Goal: Task Accomplishment & Management: Use online tool/utility

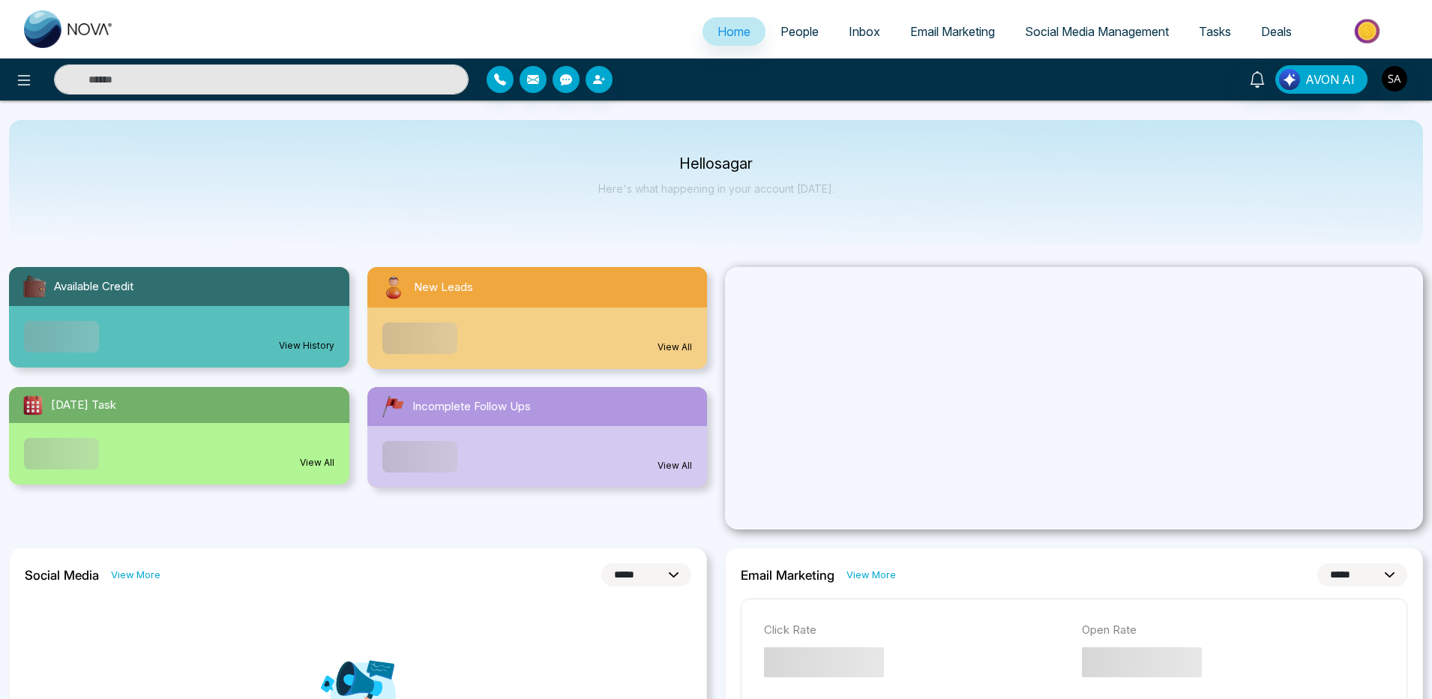
select select "*"
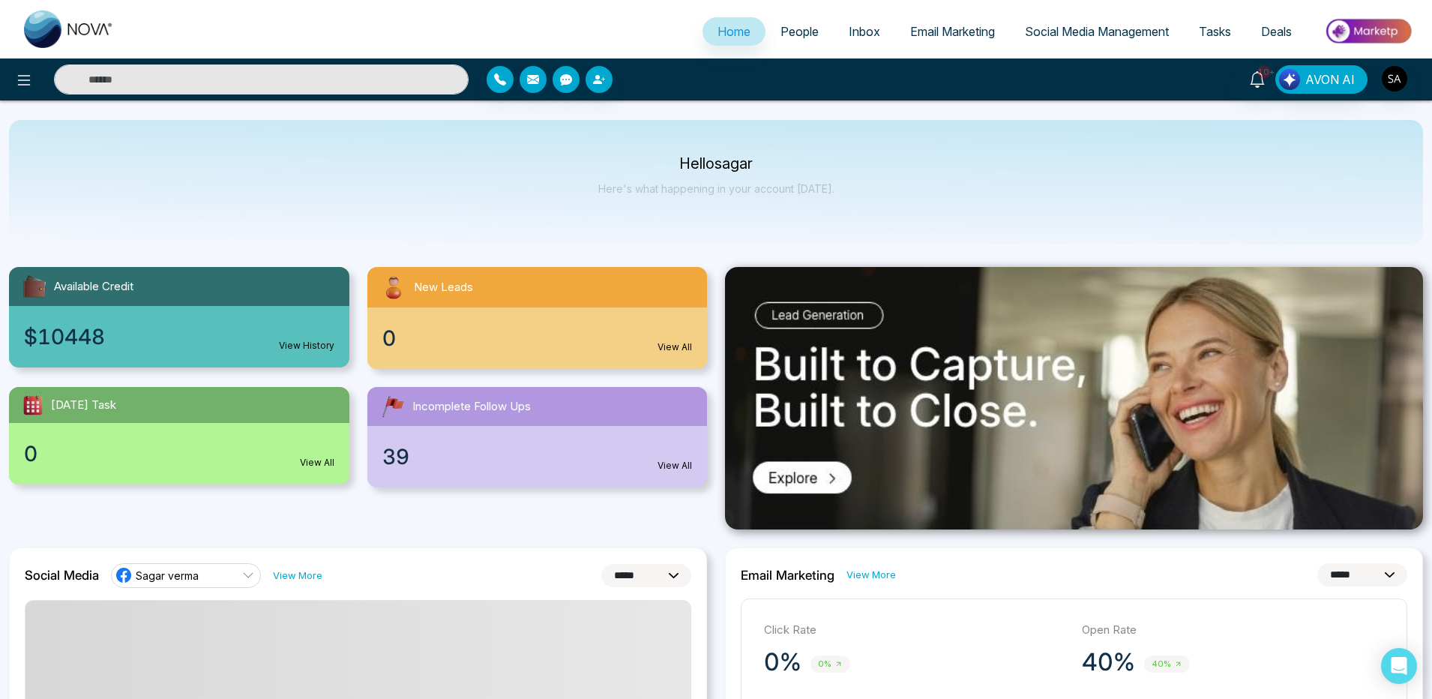
click at [784, 40] on link "People" at bounding box center [800, 31] width 68 height 28
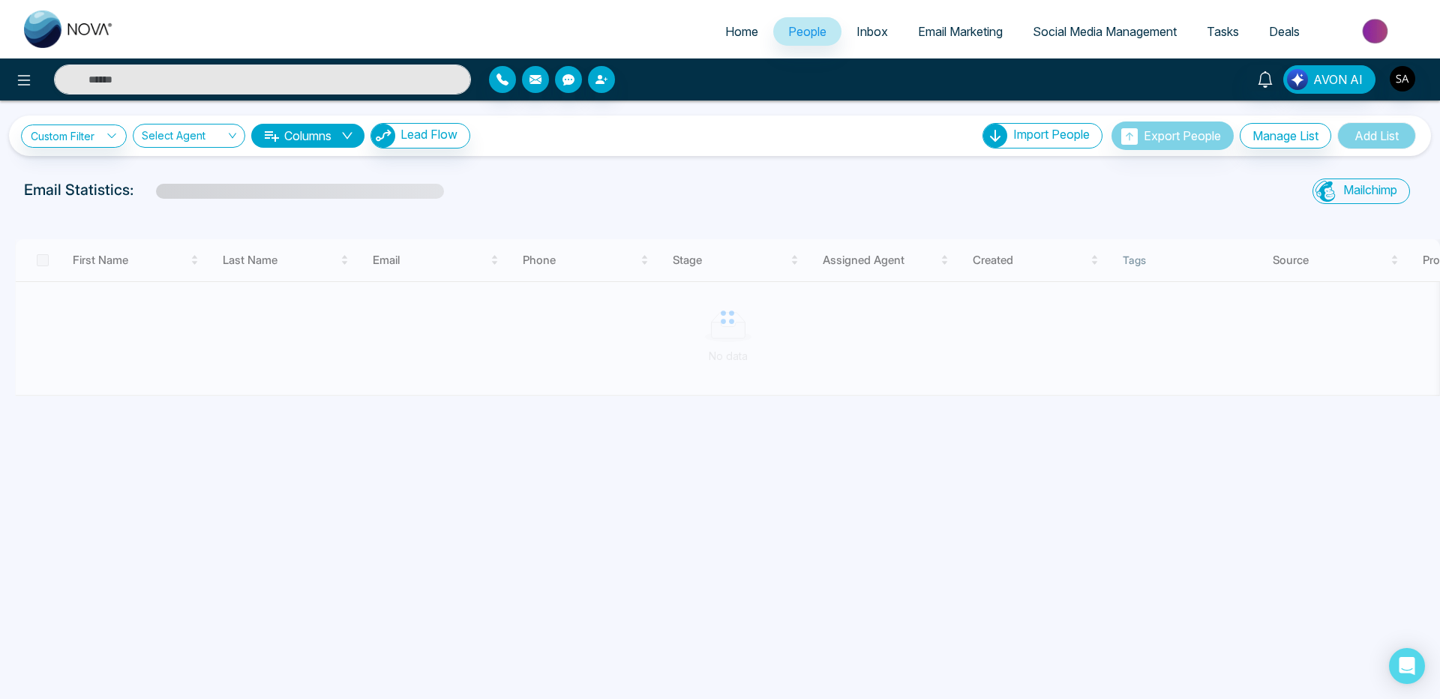
click at [945, 37] on span "Email Marketing" at bounding box center [960, 31] width 85 height 15
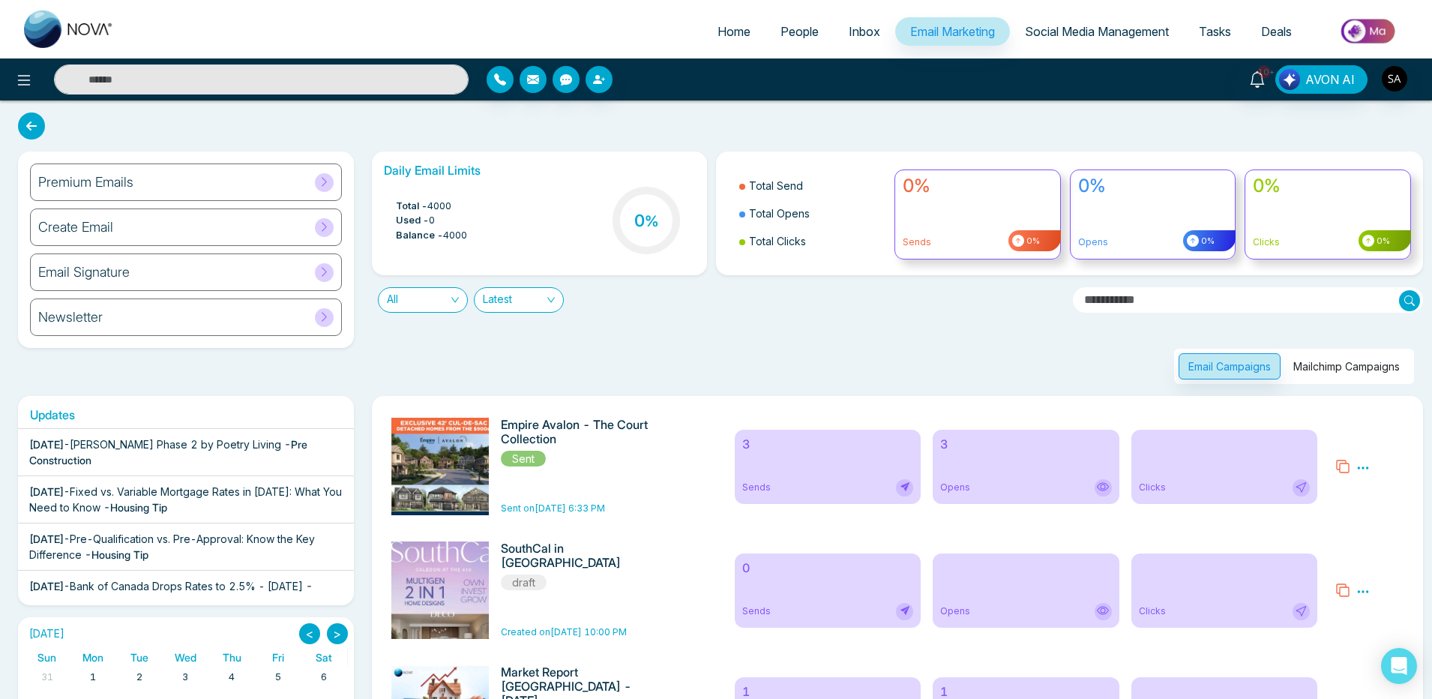
click at [151, 233] on div "Create Email" at bounding box center [186, 226] width 312 height 37
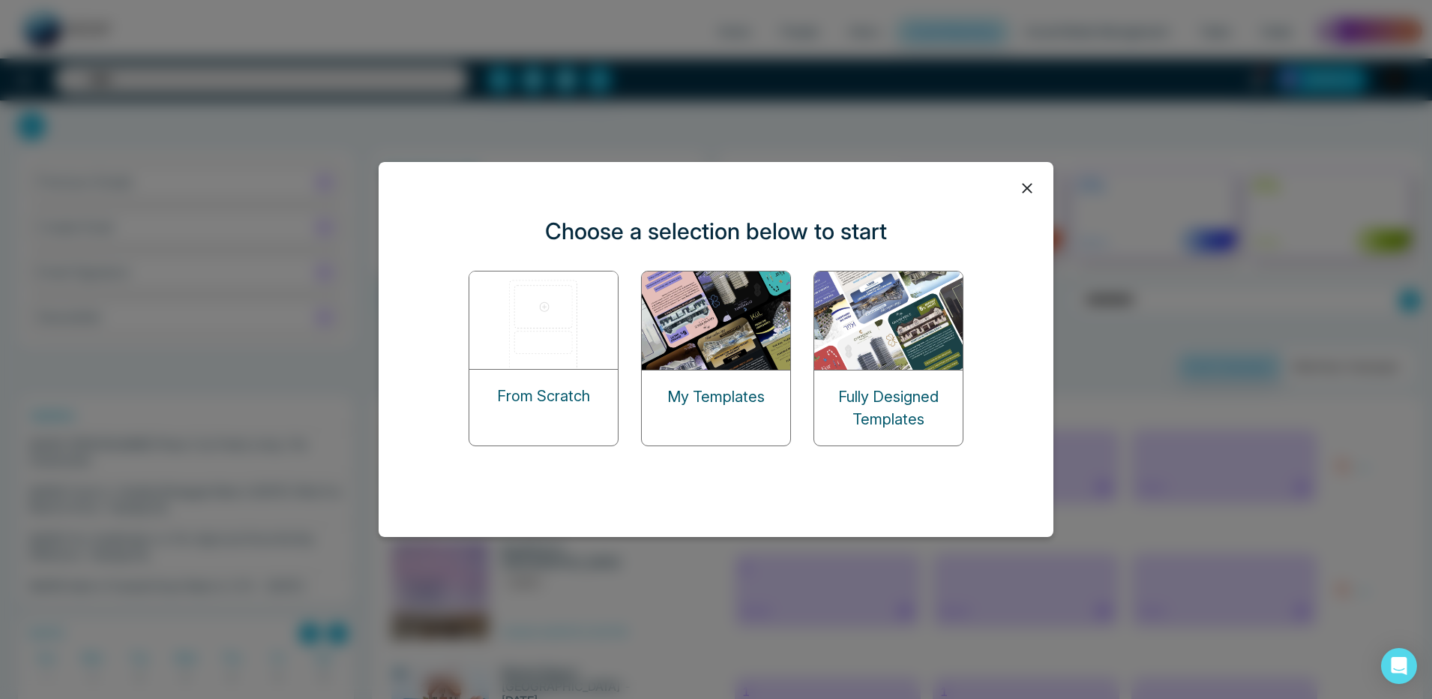
click at [721, 370] on div "My Templates" at bounding box center [716, 396] width 148 height 52
click at [717, 348] on img at bounding box center [717, 320] width 150 height 98
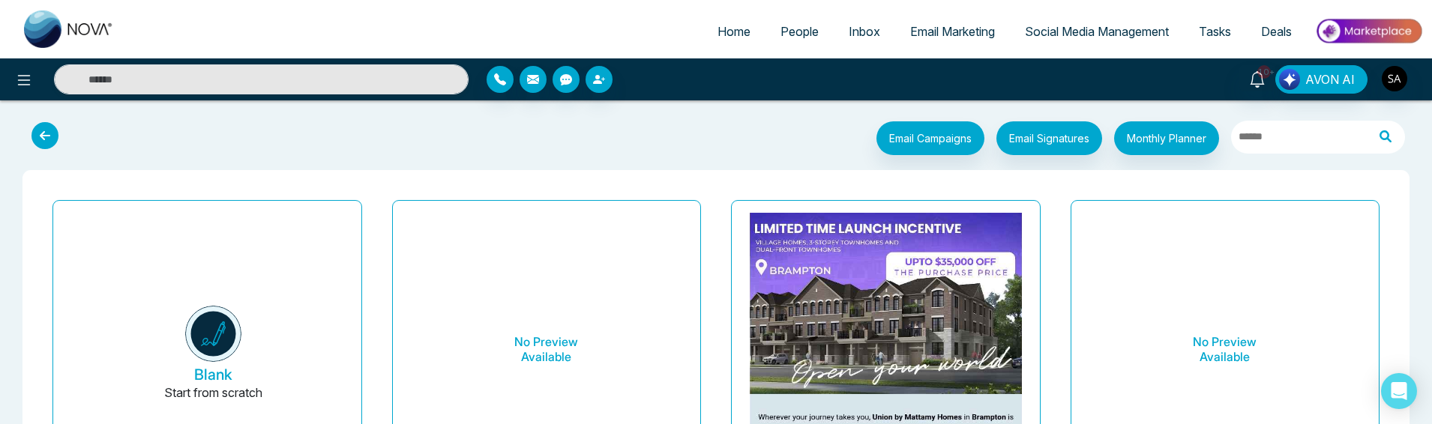
click at [167, 365] on button "Blank Start from scratch" at bounding box center [213, 355] width 272 height 284
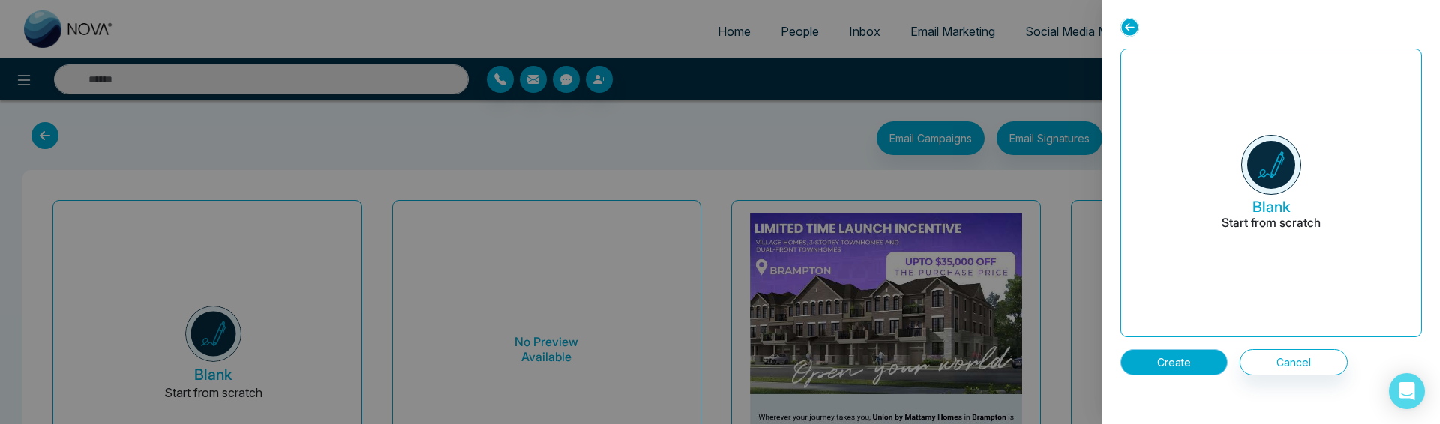
click at [1192, 356] on button "Create" at bounding box center [1173, 362] width 107 height 26
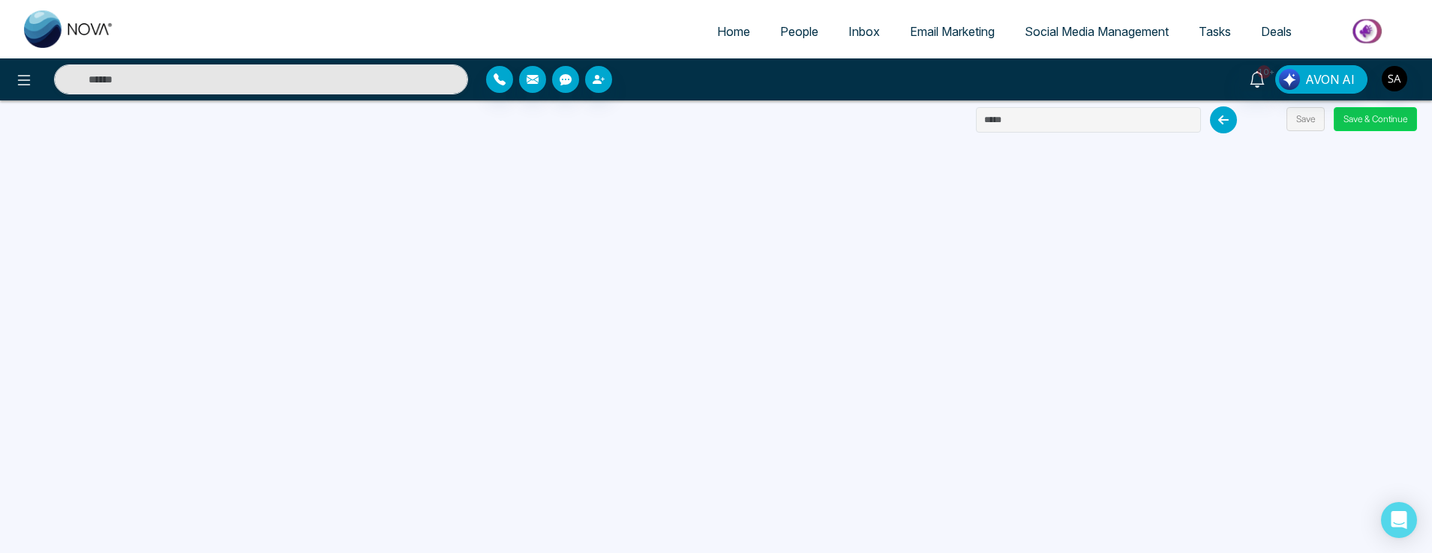
click at [1342, 124] on button "Save & Continue" at bounding box center [1374, 119] width 83 height 24
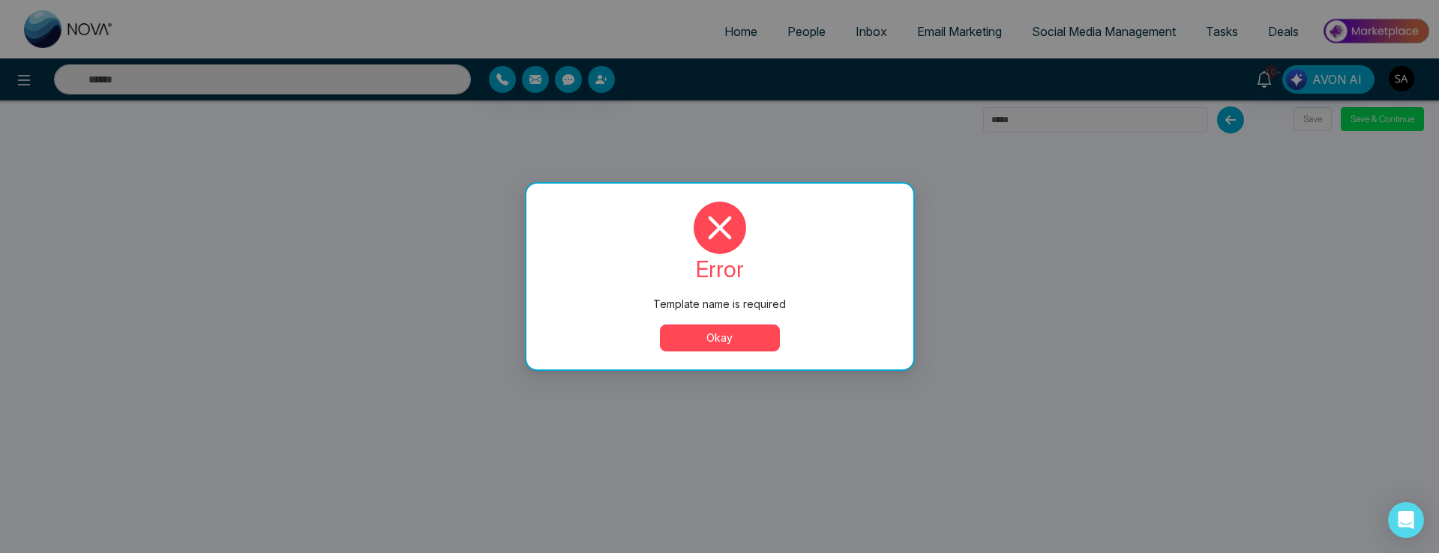
click at [747, 346] on button "Okay" at bounding box center [720, 338] width 120 height 27
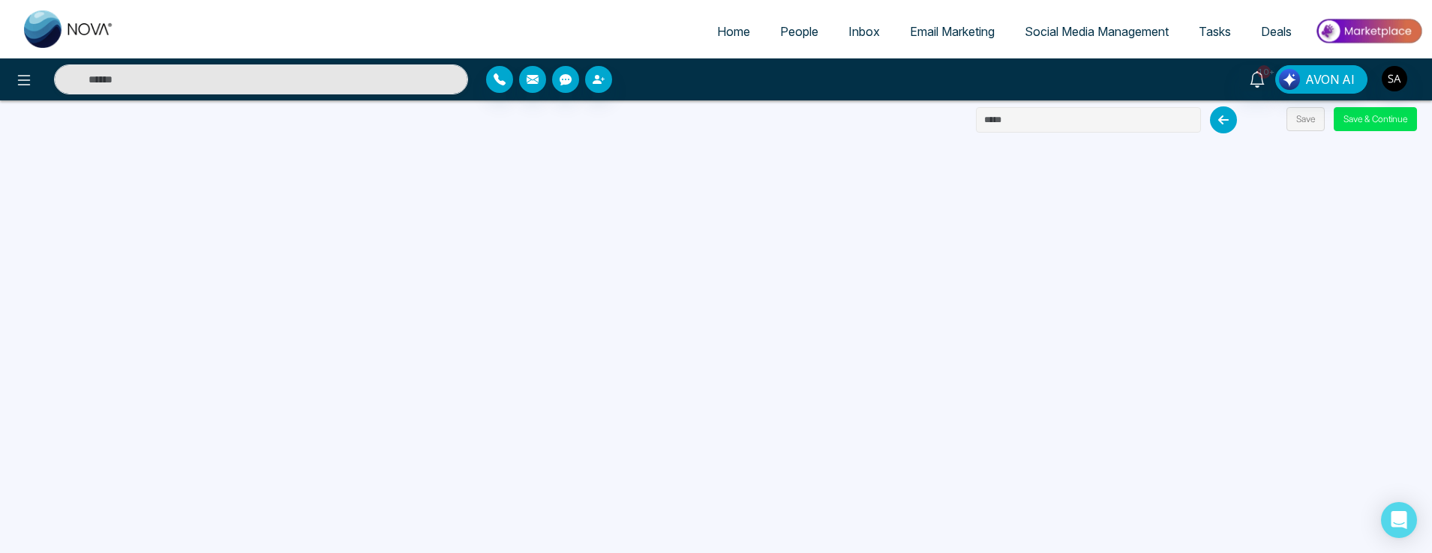
click at [1088, 107] on input "text" at bounding box center [1088, 119] width 225 height 25
type input "*********"
click at [1378, 112] on button "Save & Continue" at bounding box center [1374, 119] width 83 height 24
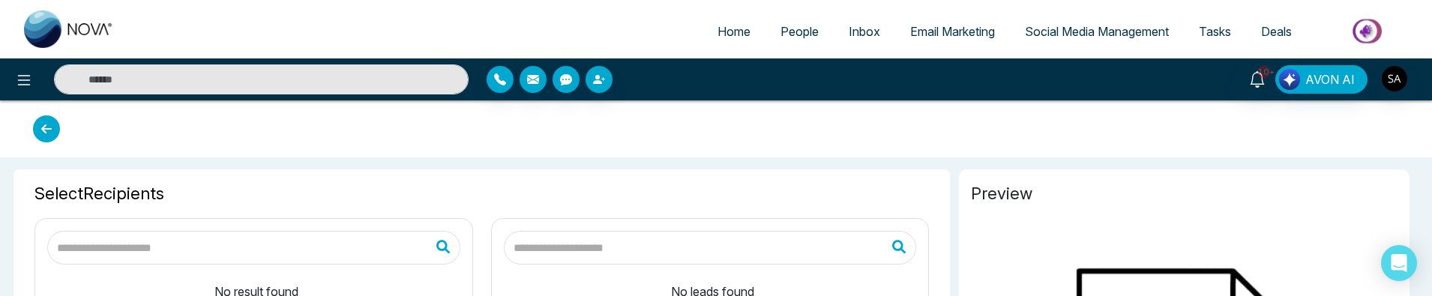
type input "*********"
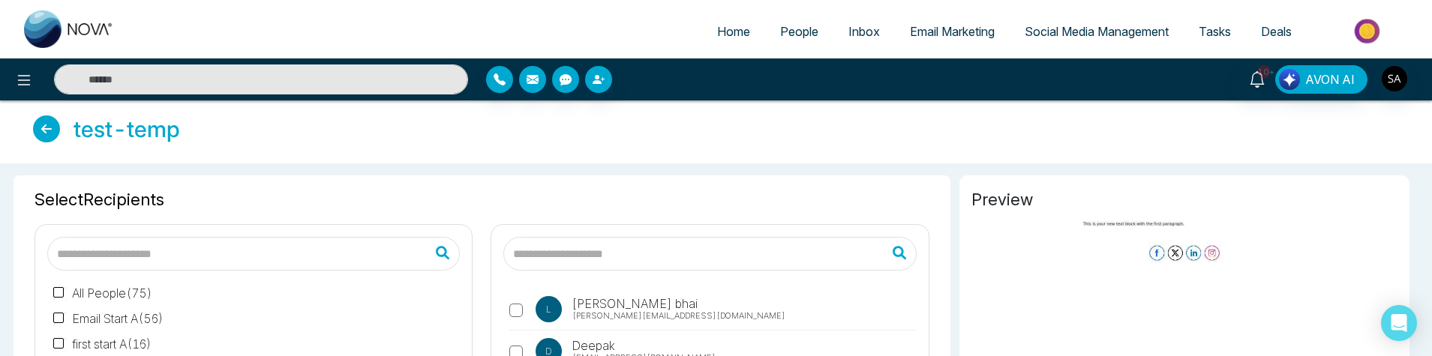
click at [951, 33] on span "Email Marketing" at bounding box center [952, 31] width 85 height 15
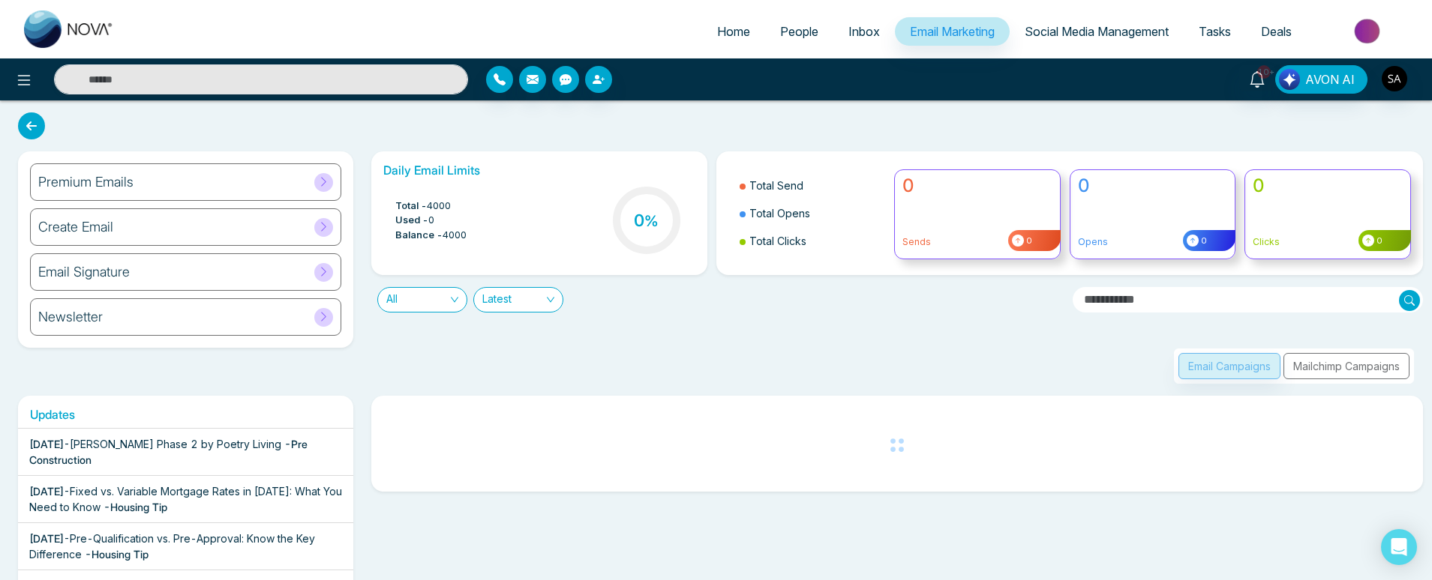
click at [108, 241] on div "Create Email" at bounding box center [185, 226] width 311 height 37
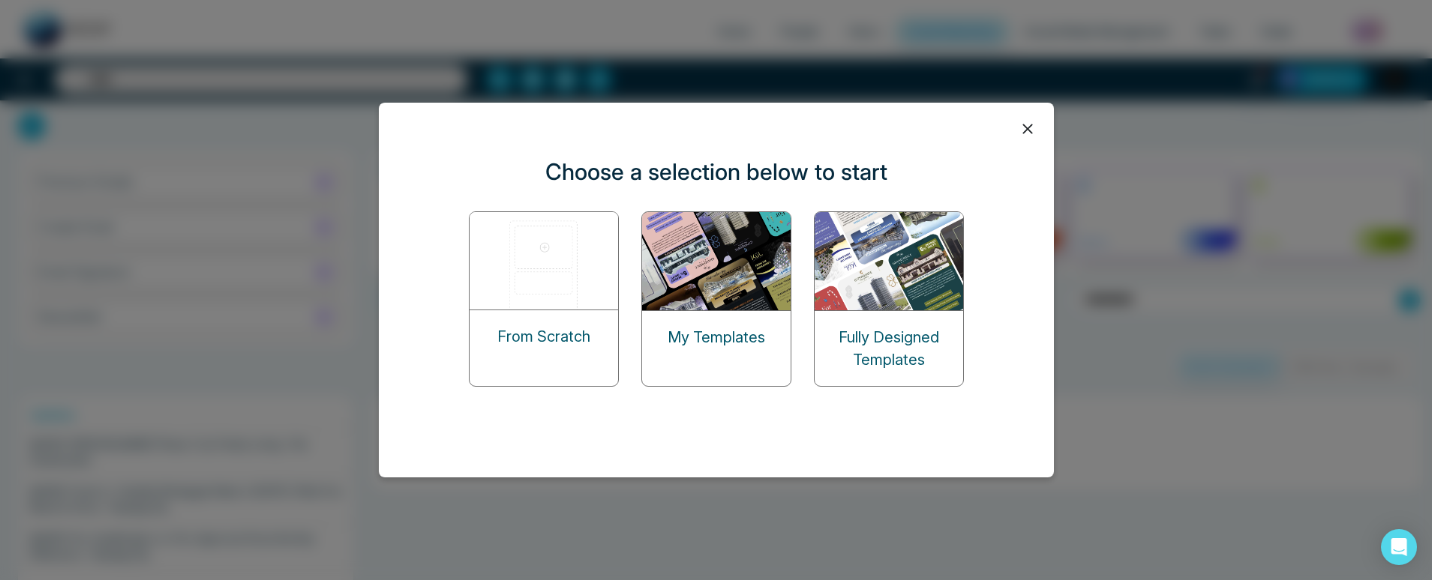
click at [724, 299] on img at bounding box center [717, 261] width 150 height 98
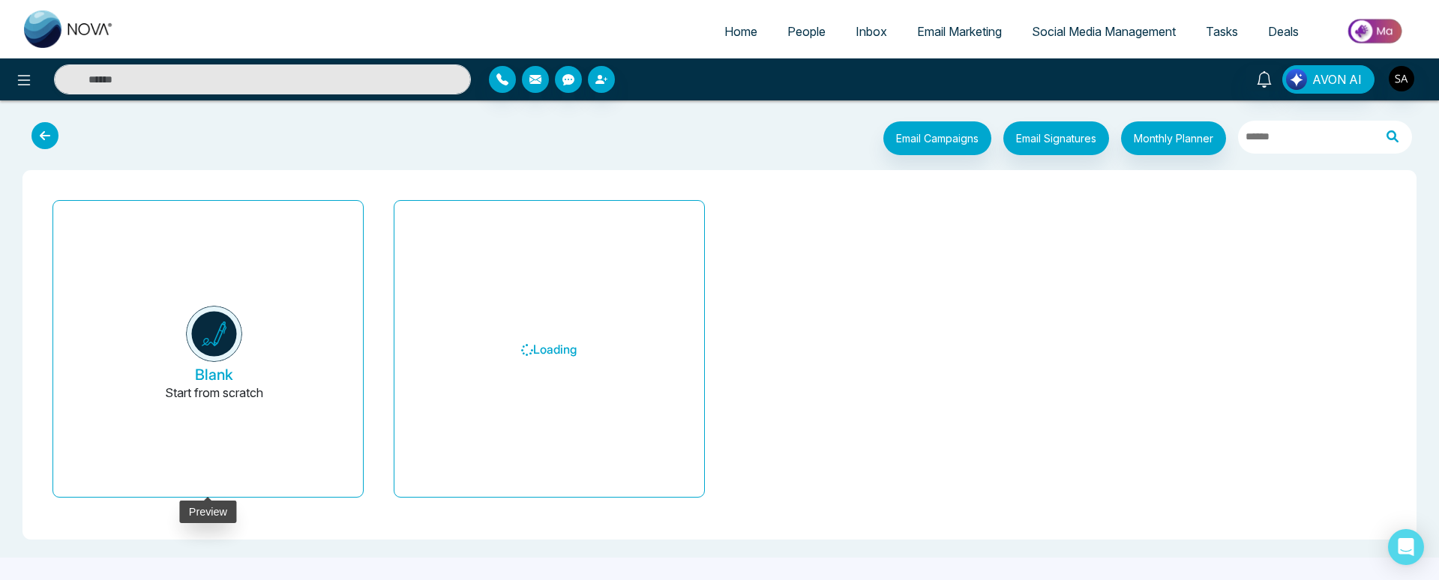
click at [209, 382] on h5 "Blank" at bounding box center [214, 375] width 38 height 18
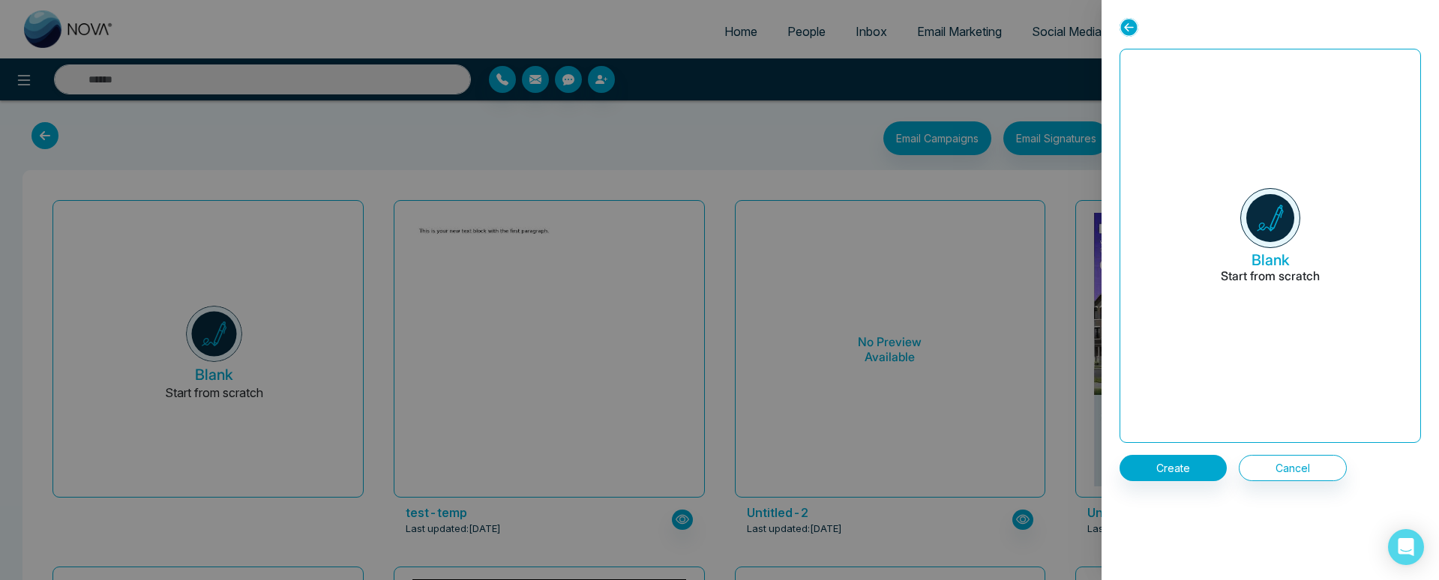
click at [1131, 20] on icon at bounding box center [1129, 27] width 19 height 19
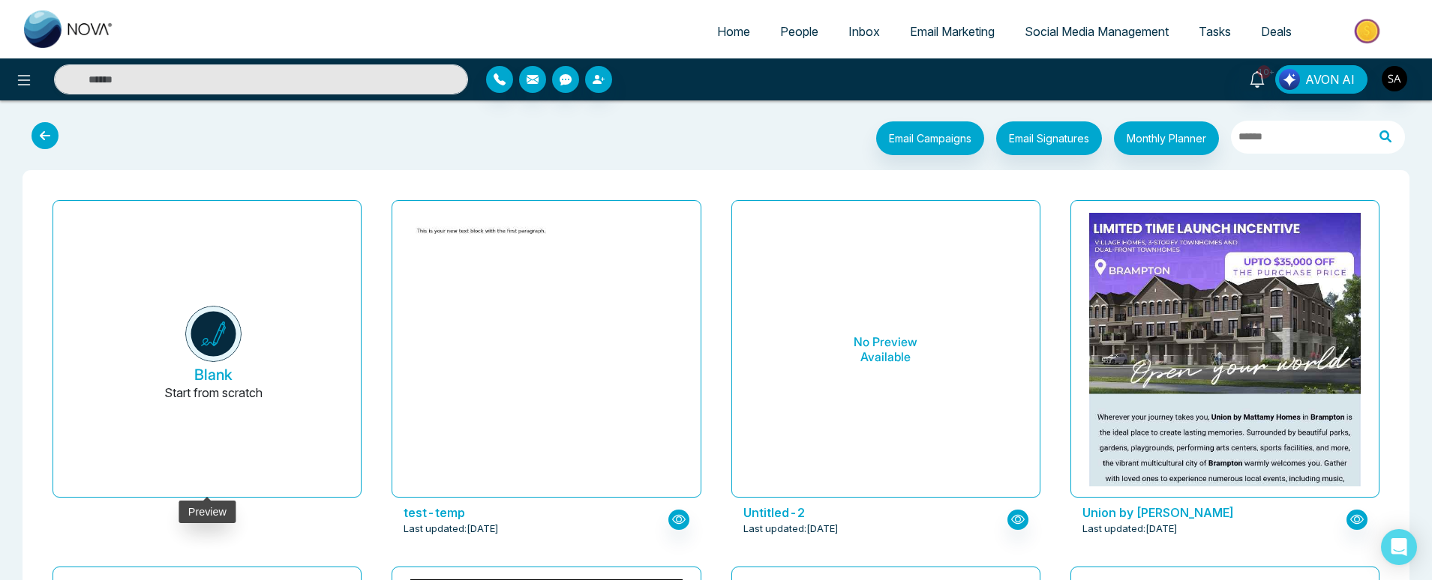
click at [316, 358] on button "Blank Start from scratch" at bounding box center [212, 355] width 271 height 284
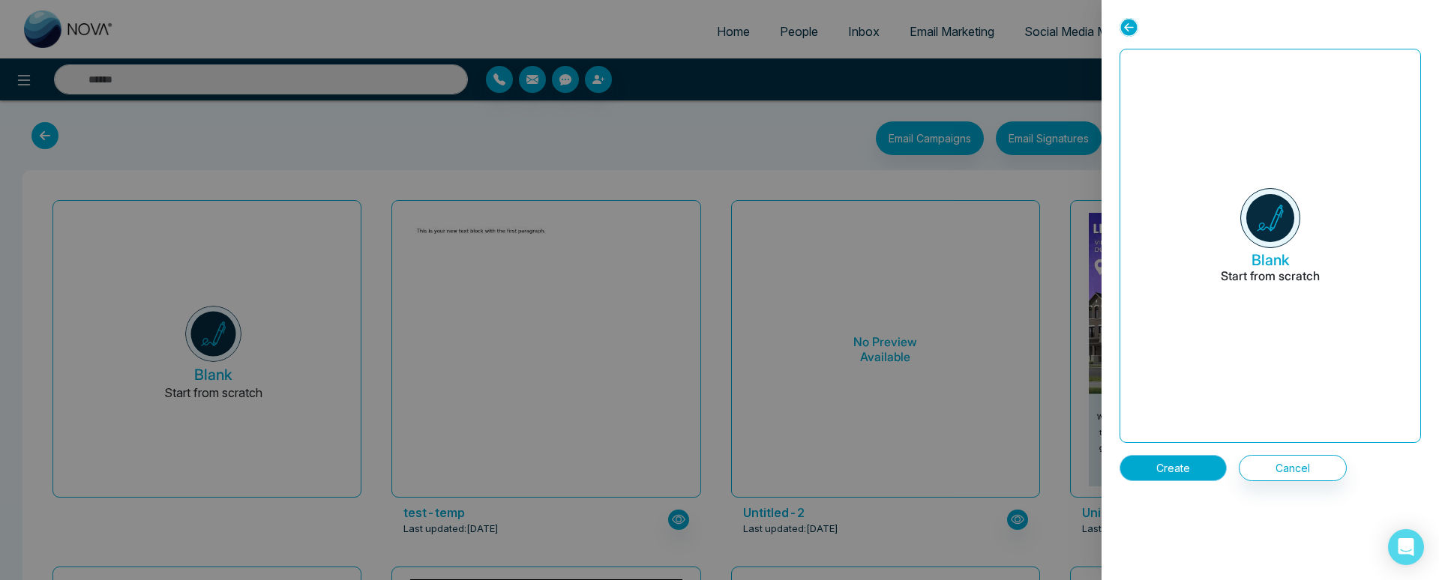
click at [1156, 471] on button "Create" at bounding box center [1173, 468] width 107 height 26
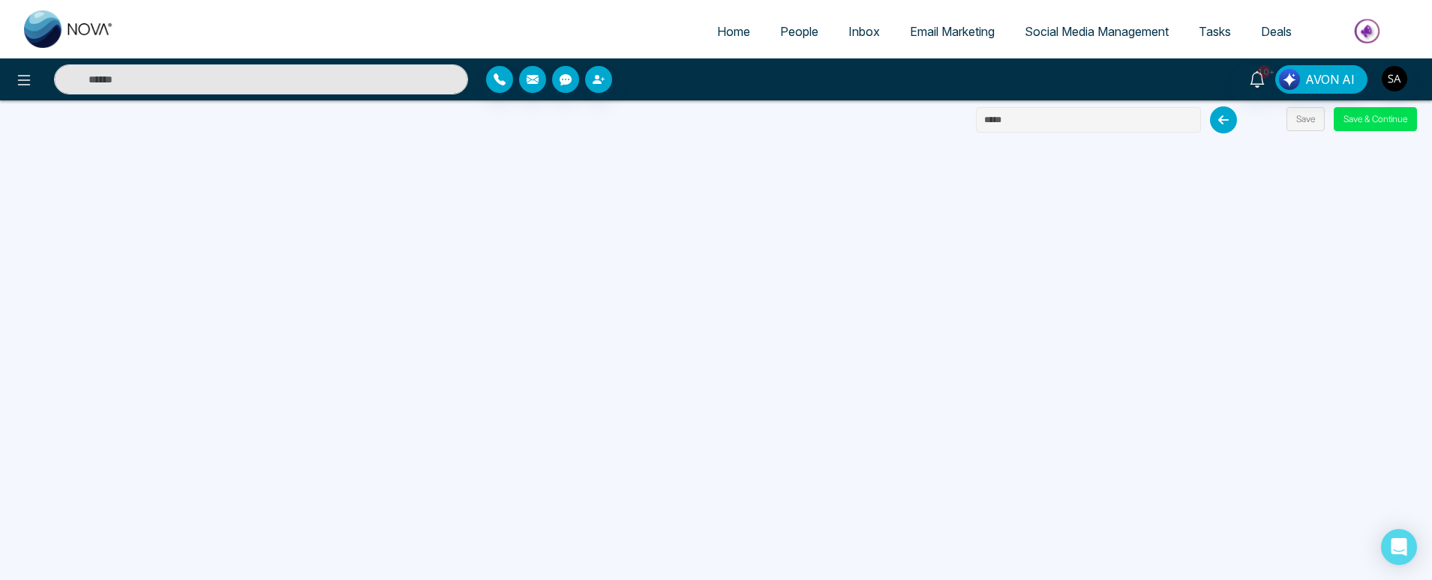
click at [1052, 120] on input "text" at bounding box center [1088, 119] width 225 height 25
type input "*********"
click at [1381, 116] on button "Save & Continue" at bounding box center [1374, 119] width 83 height 24
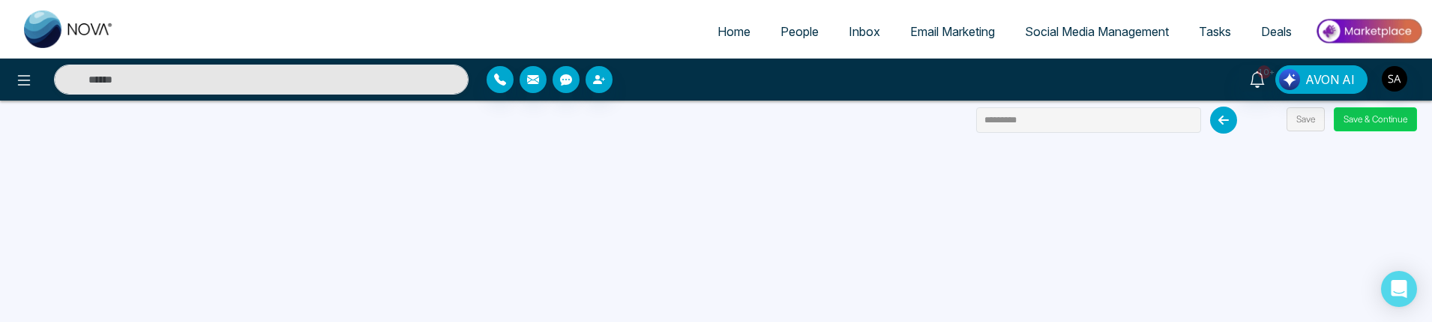
click at [1370, 123] on button "Save & Continue" at bounding box center [1375, 119] width 83 height 24
click at [1361, 123] on button "Save & Continue" at bounding box center [1375, 119] width 83 height 24
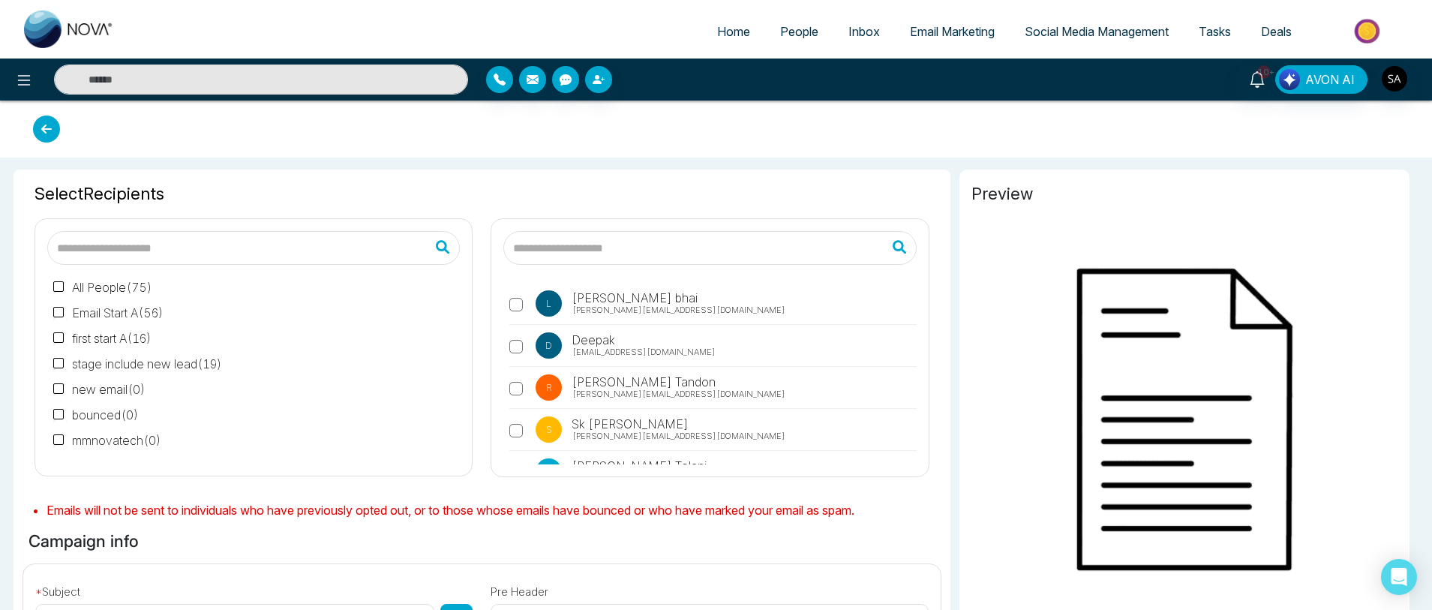
type input "*********"
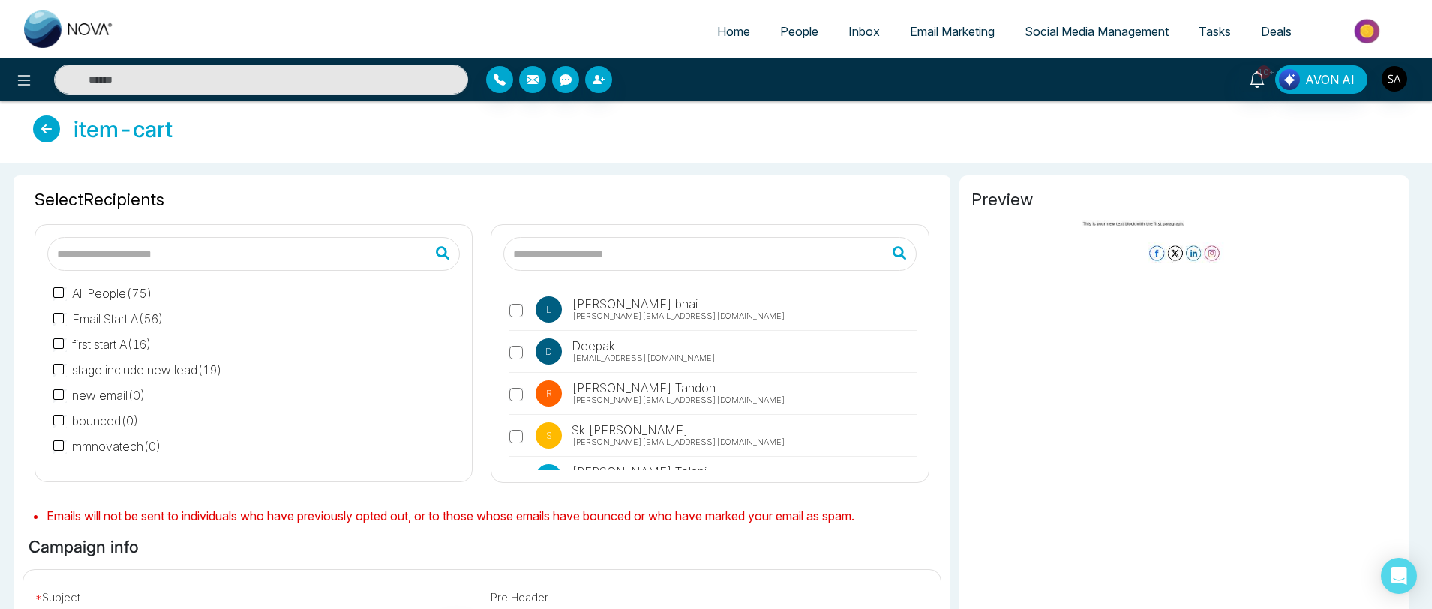
click at [934, 34] on span "Email Marketing" at bounding box center [952, 31] width 85 height 15
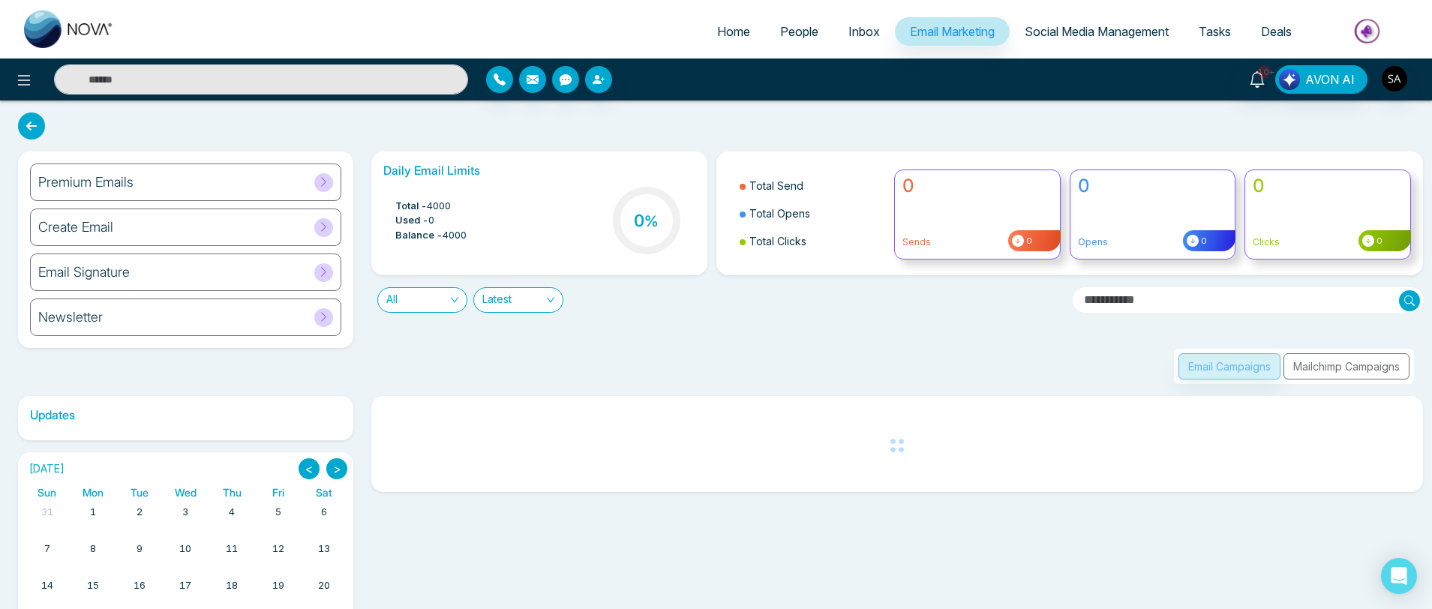
click at [105, 190] on div "Premium Emails" at bounding box center [185, 181] width 311 height 37
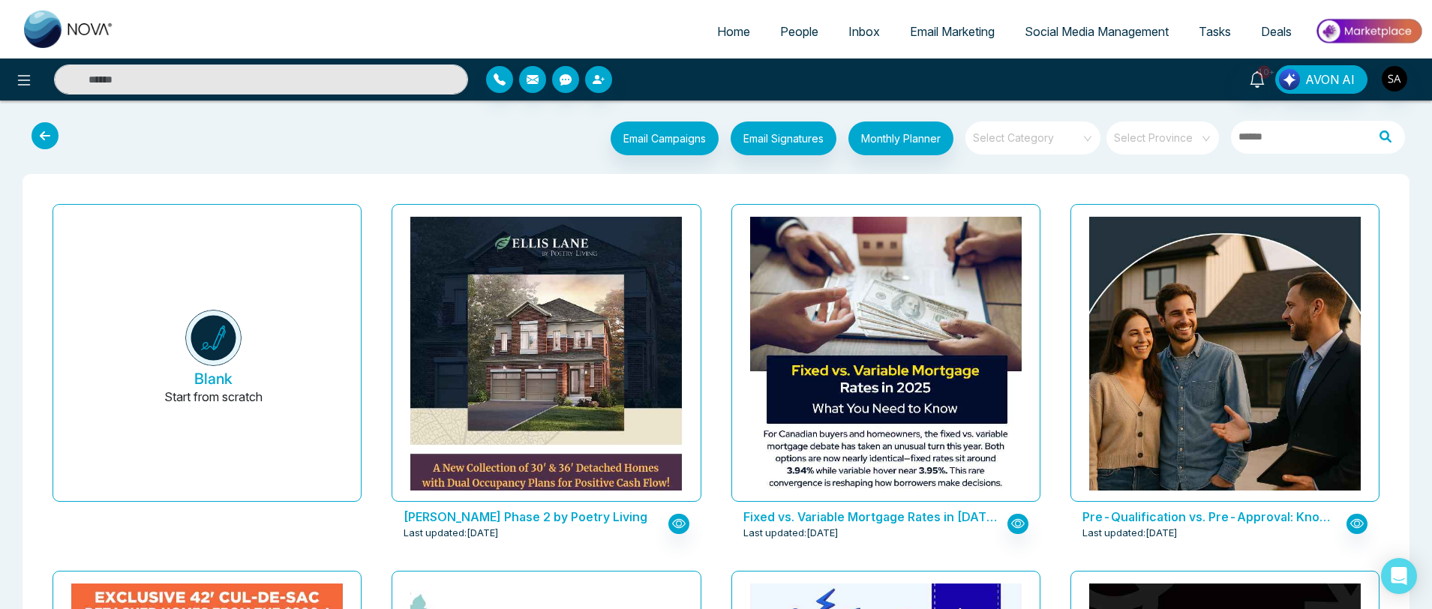
click at [1045, 145] on span at bounding box center [1027, 137] width 108 height 33
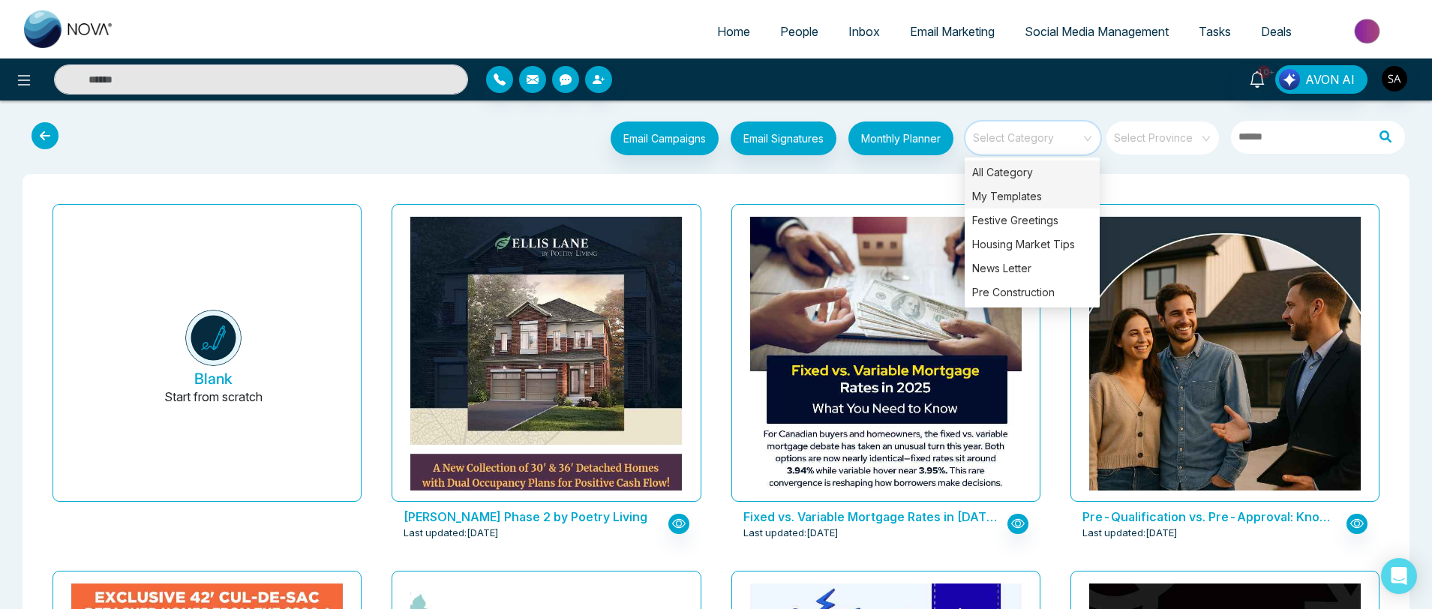
click at [1021, 200] on div "My Templates" at bounding box center [1031, 196] width 135 height 24
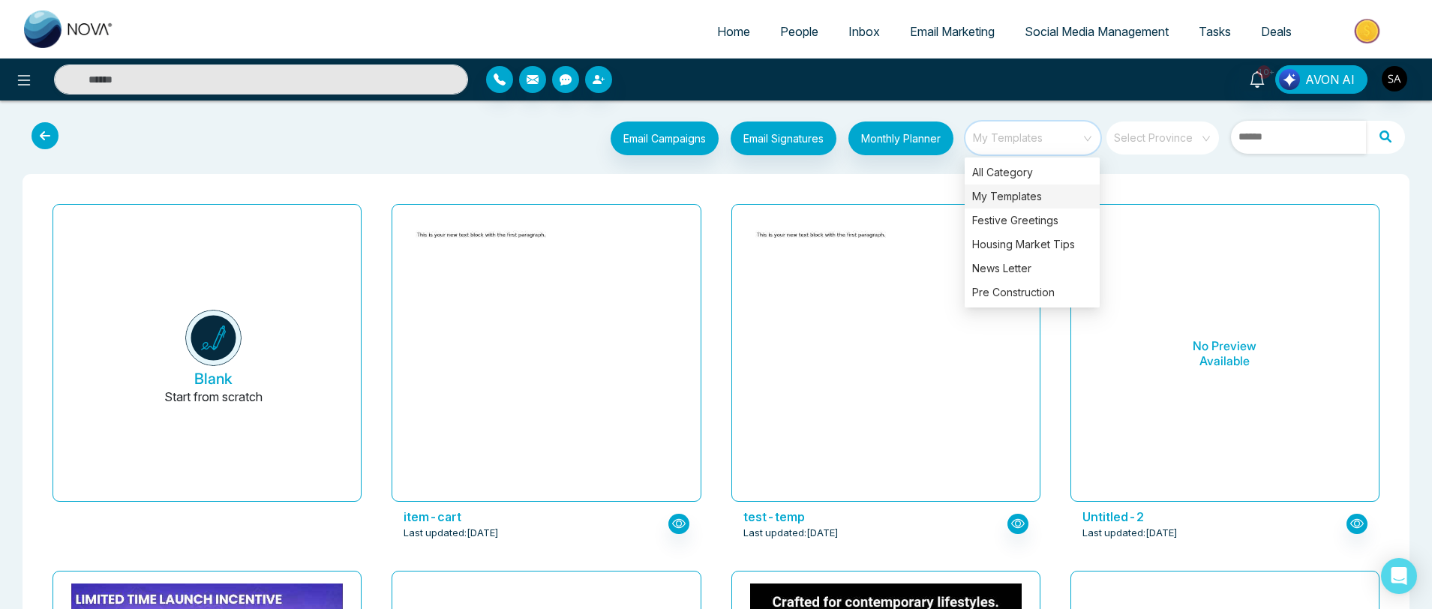
click at [1270, 135] on input "text" at bounding box center [1298, 137] width 135 height 33
